Goal: Information Seeking & Learning: Learn about a topic

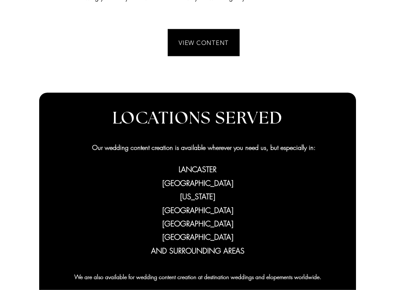
scroll to position [327, 0]
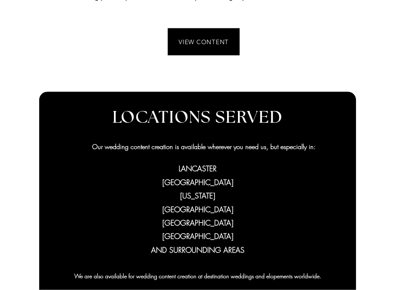
click at [176, 182] on span "[GEOGRAPHIC_DATA] [US_STATE]" at bounding box center [198, 188] width 71 height 23
click at [197, 182] on span "[GEOGRAPHIC_DATA] [US_STATE]" at bounding box center [198, 188] width 71 height 23
click at [177, 180] on span "[GEOGRAPHIC_DATA] [US_STATE]" at bounding box center [198, 188] width 71 height 23
click at [193, 177] on span "[GEOGRAPHIC_DATA] [US_STATE]" at bounding box center [198, 188] width 71 height 23
click at [193, 181] on span "[GEOGRAPHIC_DATA] [US_STATE]" at bounding box center [198, 188] width 71 height 23
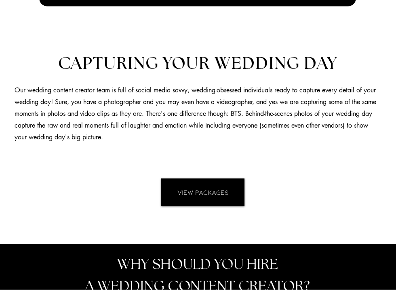
scroll to position [621, 0]
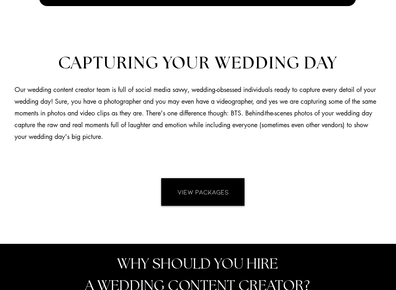
click at [170, 193] on link "VIEW PACKAGES" at bounding box center [202, 192] width 83 height 28
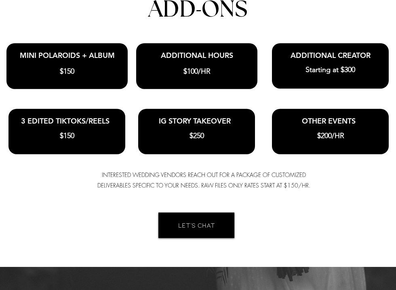
scroll to position [1898, 0]
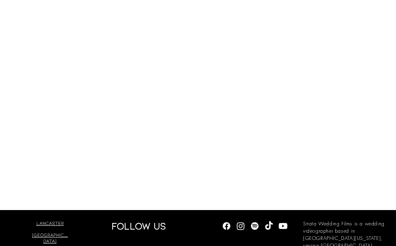
scroll to position [2824, 0]
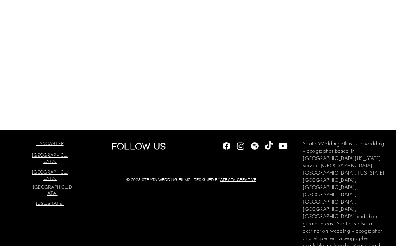
click at [34, 152] on span "[GEOGRAPHIC_DATA]" at bounding box center [50, 158] width 36 height 12
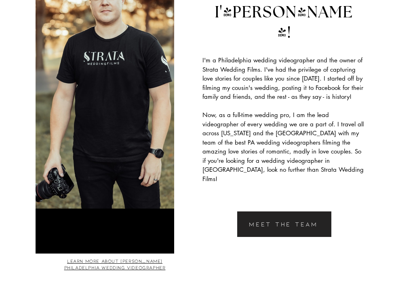
scroll to position [1627, 0]
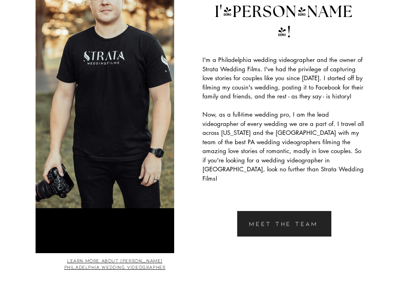
click at [252, 220] on span "MEET THE TEAM" at bounding box center [283, 223] width 69 height 7
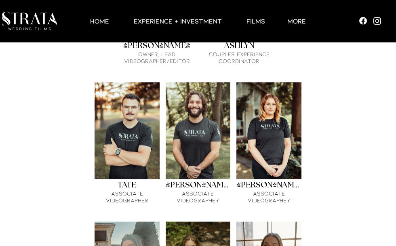
scroll to position [590, 0]
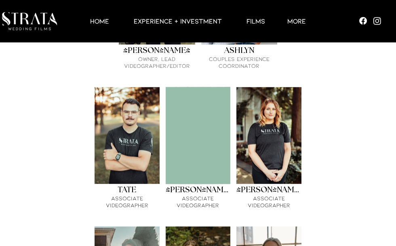
click at [187, 195] on p "Associate Videographer" at bounding box center [198, 202] width 65 height 14
click at [187, 151] on div "Matrix gallery" at bounding box center [198, 135] width 65 height 97
click at [184, 195] on p "Associate Videographer" at bounding box center [198, 202] width 65 height 14
click at [176, 195] on p "Associate Videographer" at bounding box center [198, 202] width 65 height 14
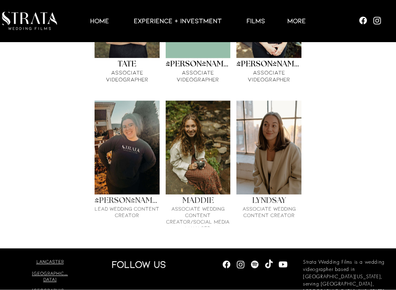
scroll to position [716, 0]
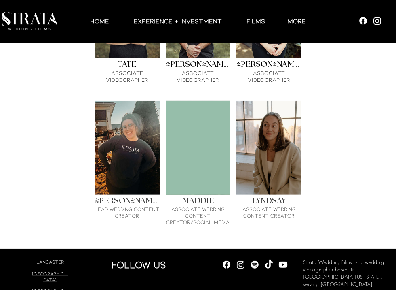
click at [185, 206] on p "Associate Wedding Content Creator/Social Media Manager" at bounding box center [198, 219] width 65 height 26
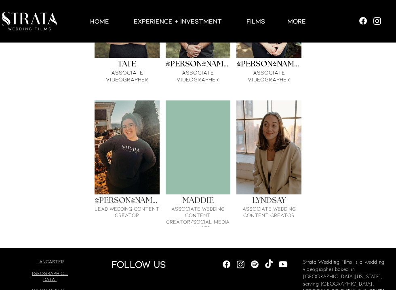
click at [175, 205] on p "Associate Wedding Content Creator/Social Media Manager" at bounding box center [198, 218] width 65 height 26
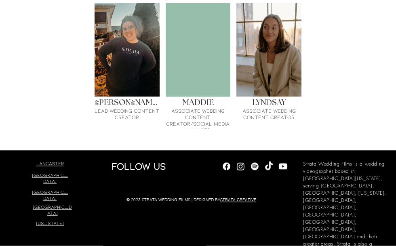
scroll to position [817, 0]
